Goal: Task Accomplishment & Management: Use online tool/utility

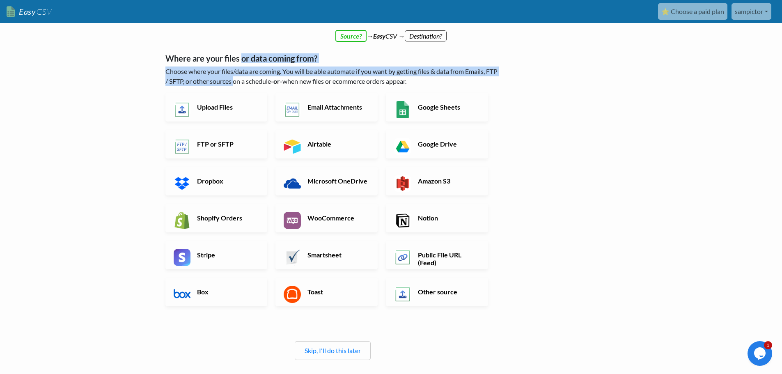
drag, startPoint x: 243, startPoint y: 59, endPoint x: 248, endPoint y: 78, distance: 20.1
click at [248, 78] on div "Where are your files or data coming from? Choose where your files/data are comi…" at bounding box center [333, 202] width 335 height 315
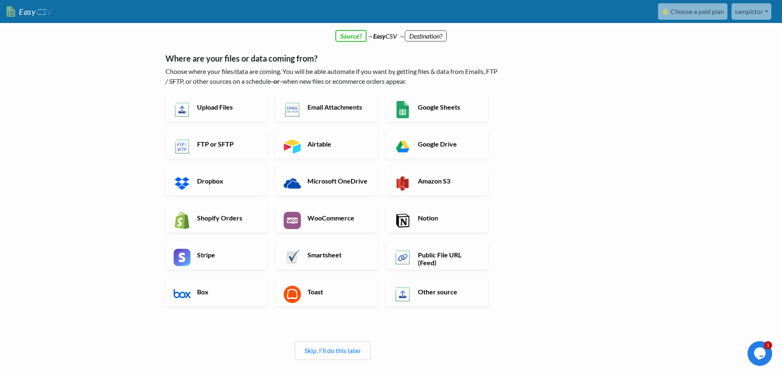
click at [536, 196] on div "← back Thanks for signing up! Set up your Import Flow and Upload Page in 1 minu…" at bounding box center [391, 240] width 468 height 399
click at [218, 113] on link "Upload Files" at bounding box center [217, 107] width 102 height 29
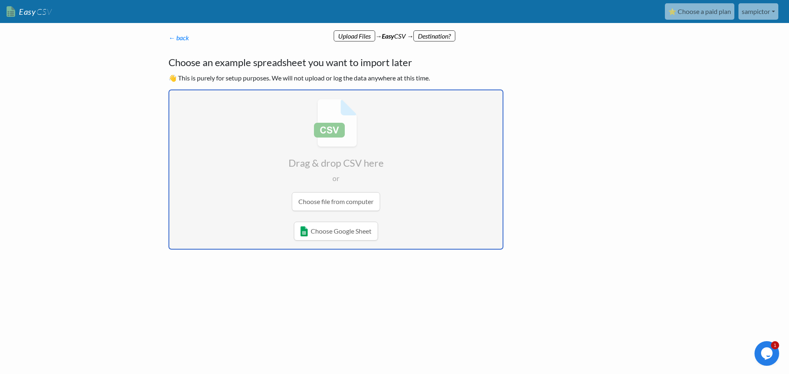
type input "C:\fakepath\Payroll_file_export_v3_2025-08-16_2025-09-15 (9).xlsx"
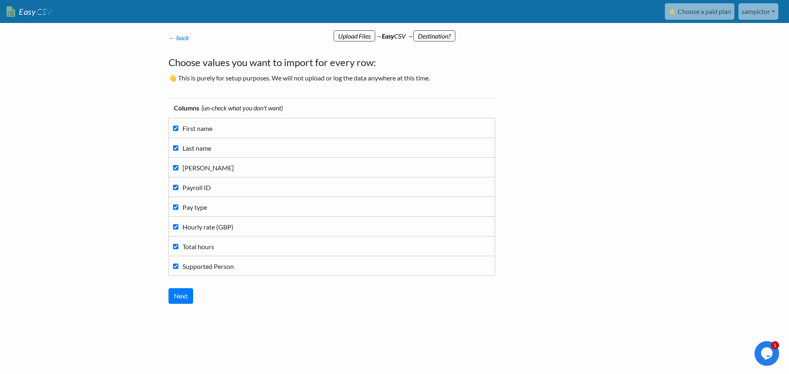
click at [178, 268] on label "Supported Person" at bounding box center [331, 265] width 317 height 11
click at [178, 268] on input "Supported Person" at bounding box center [175, 266] width 5 height 5
checkbox input "false"
click at [174, 242] on label "Total hours" at bounding box center [331, 246] width 317 height 11
click at [174, 244] on input "Total hours" at bounding box center [175, 246] width 5 height 5
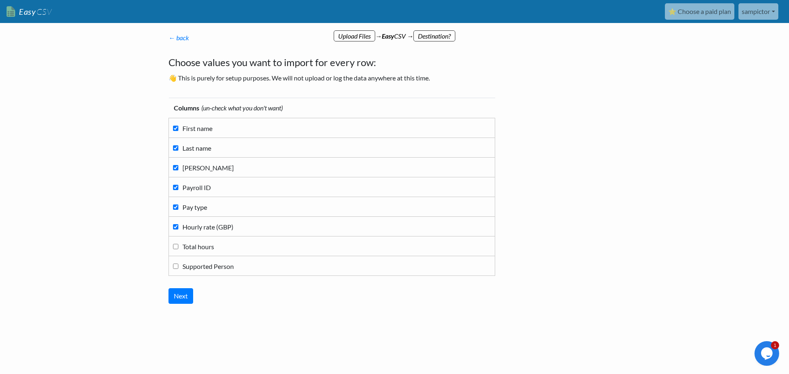
click at [173, 244] on input "Total hours" at bounding box center [175, 246] width 5 height 5
checkbox input "true"
click at [188, 295] on input "Next" at bounding box center [180, 296] width 25 height 16
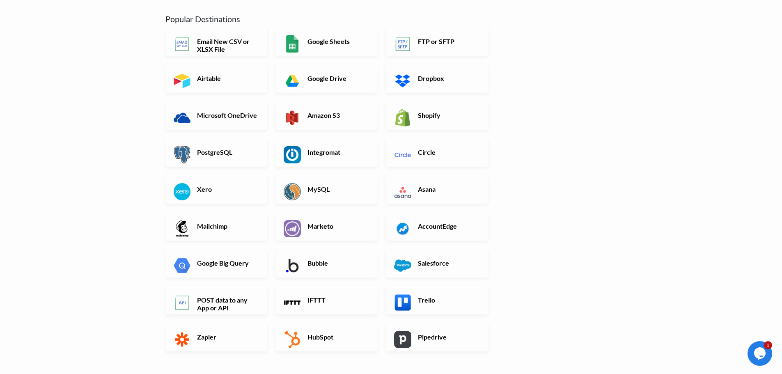
scroll to position [82, 0]
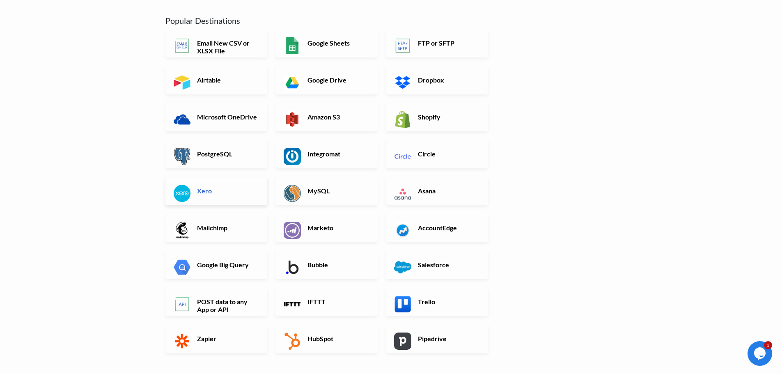
click at [225, 190] on h6 "Xero" at bounding box center [227, 191] width 64 height 8
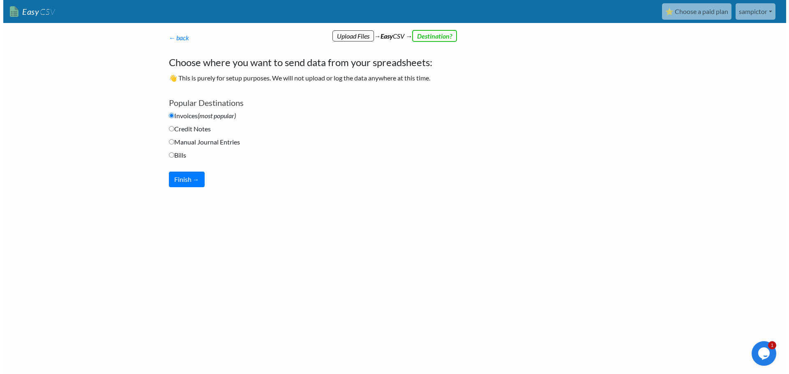
scroll to position [0, 0]
click at [172, 129] on input "Credit Notes" at bounding box center [170, 128] width 5 height 5
radio input "true"
click at [171, 140] on input "Manual Journal Entries" at bounding box center [170, 141] width 5 height 5
radio input "true"
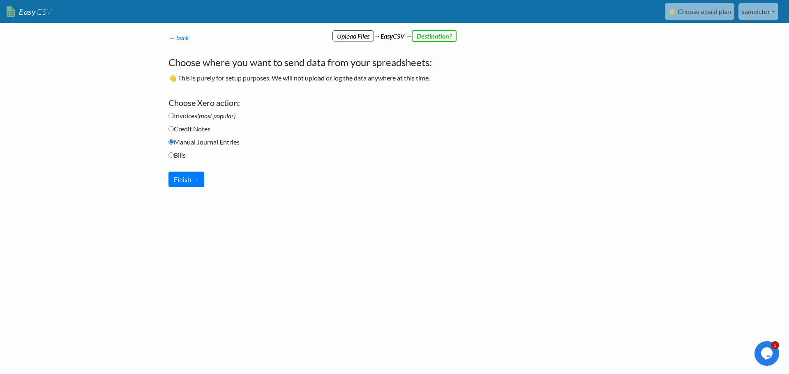
click at [172, 159] on label "Bills" at bounding box center [176, 155] width 17 height 10
click at [172, 158] on input "Bills" at bounding box center [170, 154] width 5 height 5
radio input "true"
click at [161, 178] on div "← back Thanks for signing up! Set up your Import Flow and Upload Page in 1 minu…" at bounding box center [335, 110] width 351 height 171
click at [173, 121] on li "Invoices (most popular)" at bounding box center [335, 117] width 335 height 13
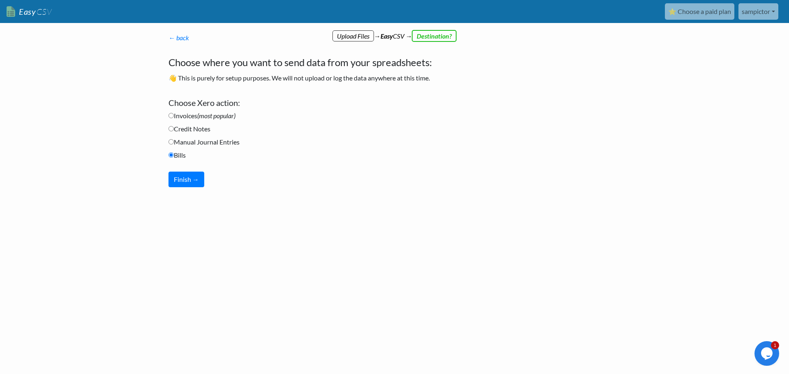
click at [170, 114] on input "Invoices (most popular)" at bounding box center [170, 115] width 5 height 5
radio input "true"
click at [170, 95] on div "Choose Xero action: Email New CSV or XLSX File Google Sheets FTP or SFTP Airtab…" at bounding box center [335, 139] width 335 height 98
click at [147, 155] on body "Easy CSV ⭐ Choose a paid plan sampictor Kerensacare All Flows All CSV Generator…" at bounding box center [394, 120] width 789 height 241
click at [168, 127] on div "← back Thanks for signing up! Set up your Import Flow and Upload Page in 1 minu…" at bounding box center [335, 110] width 351 height 171
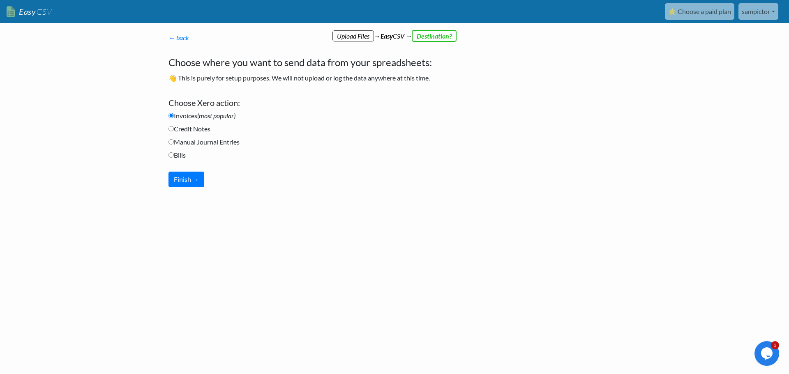
click at [167, 156] on div "← back Thanks for signing up! Set up your Import Flow and Upload Page in 1 minu…" at bounding box center [335, 110] width 351 height 171
click at [169, 157] on input "Bills" at bounding box center [170, 154] width 5 height 5
radio input "true"
click at [170, 145] on label "Manual Journal Entries" at bounding box center [203, 142] width 71 height 10
click at [170, 145] on input "Manual Journal Entries" at bounding box center [170, 141] width 5 height 5
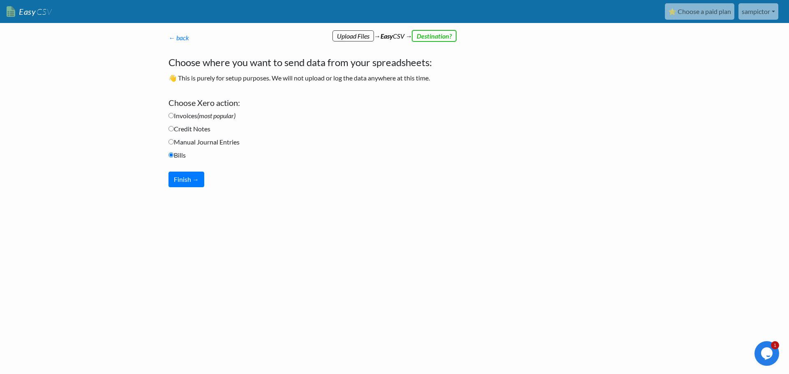
radio input "true"
click at [181, 38] on link "← back" at bounding box center [178, 38] width 21 height 8
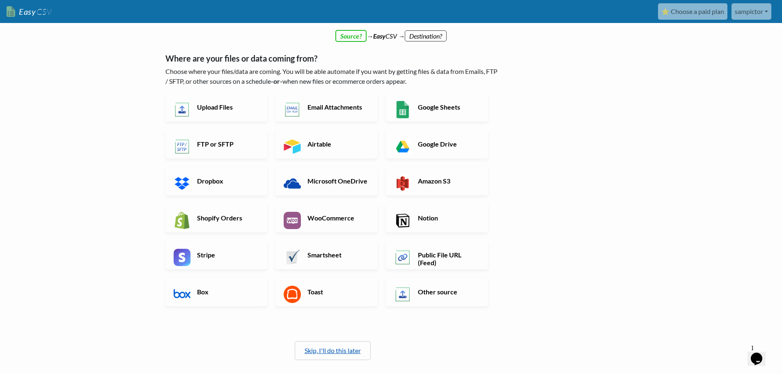
click at [333, 353] on link "Skip, I'll do this later" at bounding box center [333, 351] width 56 height 8
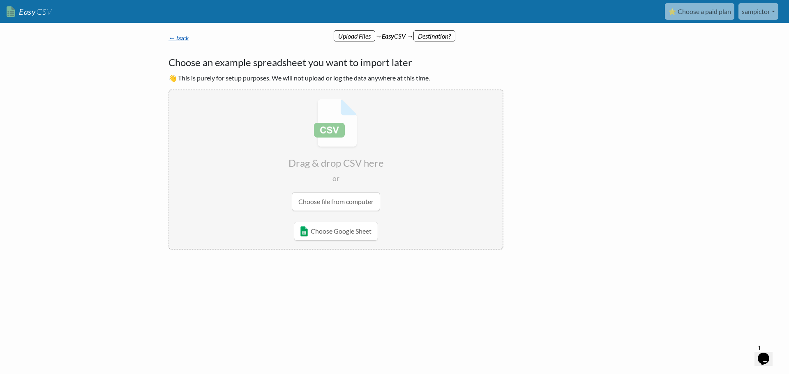
click at [175, 37] on link "← back" at bounding box center [178, 38] width 21 height 8
